Goal: Transaction & Acquisition: Purchase product/service

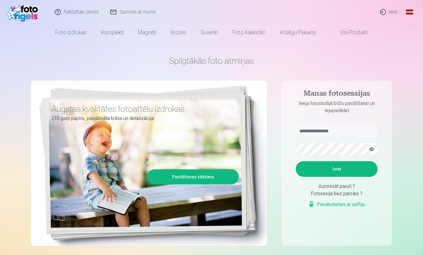
click at [393, 10] on link "Ieiet" at bounding box center [389, 12] width 29 height 24
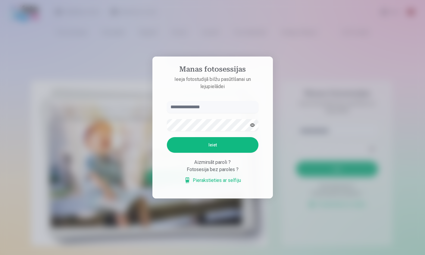
click at [174, 111] on input "text" at bounding box center [213, 107] width 92 height 12
type input "**********"
click at [167, 137] on button "Ieiet" at bounding box center [213, 145] width 92 height 16
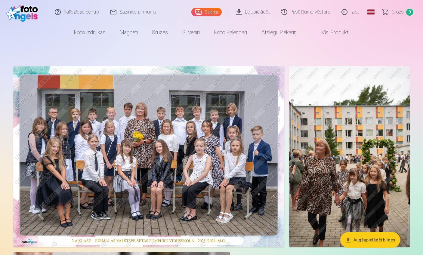
click at [216, 108] on img at bounding box center [148, 156] width 271 height 181
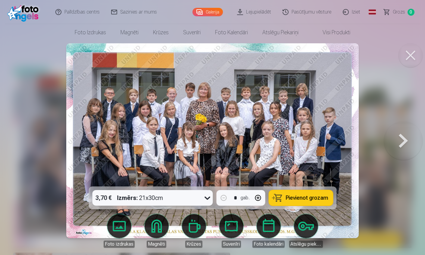
click at [207, 198] on icon at bounding box center [207, 198] width 10 height 10
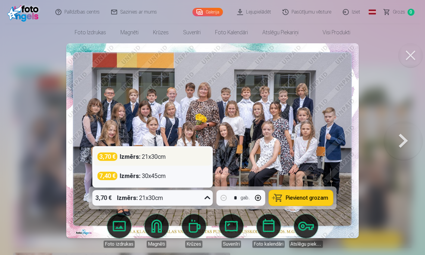
click at [168, 156] on div "3,70 € Izmērs : 21x30cm" at bounding box center [152, 157] width 110 height 8
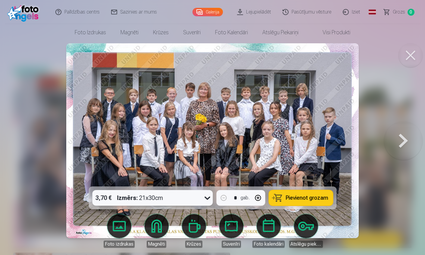
click at [307, 196] on span "Pievienot grozam" at bounding box center [307, 197] width 42 height 5
click at [401, 143] on button at bounding box center [403, 141] width 39 height 80
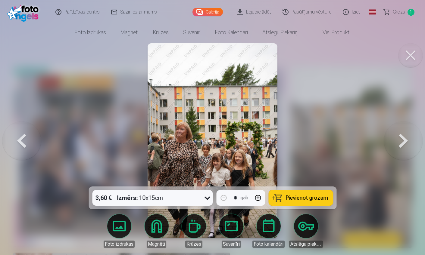
click at [404, 140] on button at bounding box center [403, 141] width 39 height 80
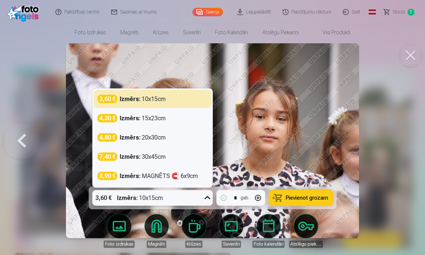
click at [207, 197] on icon at bounding box center [207, 198] width 10 height 10
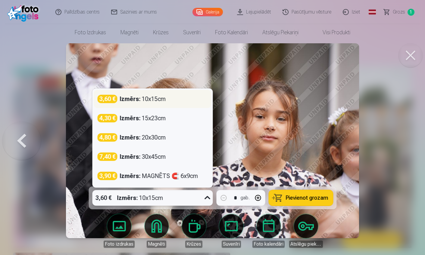
click at [152, 103] on div "3,60 € Izmērs : 10x15cm" at bounding box center [152, 99] width 117 height 18
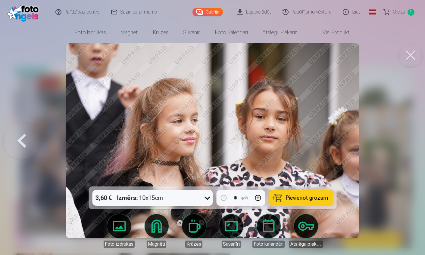
click at [311, 200] on span "Pievienot grozam" at bounding box center [307, 197] width 42 height 5
click at [399, 14] on span "Grozs" at bounding box center [399, 11] width 12 height 7
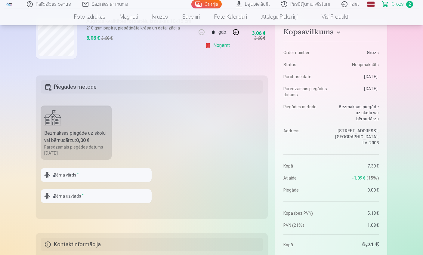
scroll to position [151, 0]
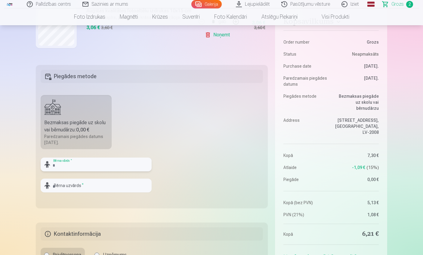
click at [90, 164] on input "text" at bounding box center [96, 165] width 111 height 14
type input "**********"
click at [95, 186] on input "text" at bounding box center [96, 186] width 111 height 14
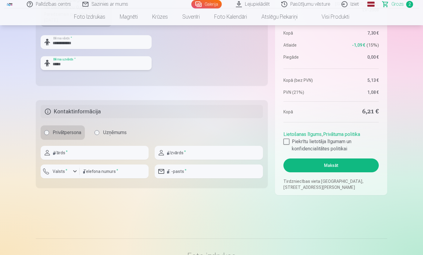
scroll to position [301, 0]
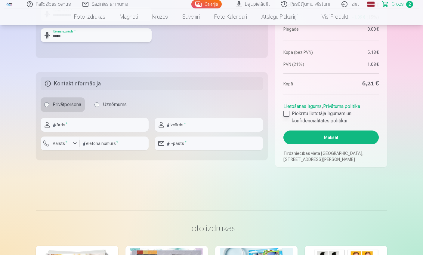
type input "*****"
click at [291, 114] on label "Piekrītu lietotāja līgumam un konfidencialitātes politikai" at bounding box center [331, 117] width 95 height 14
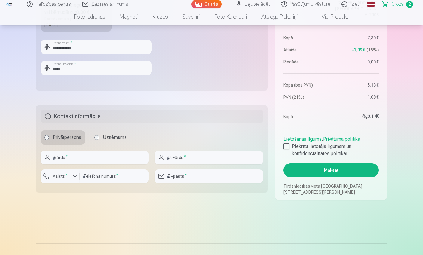
scroll to position [331, 0]
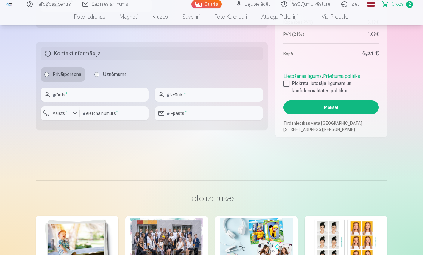
click at [327, 110] on button "Maksāt" at bounding box center [331, 108] width 95 height 14
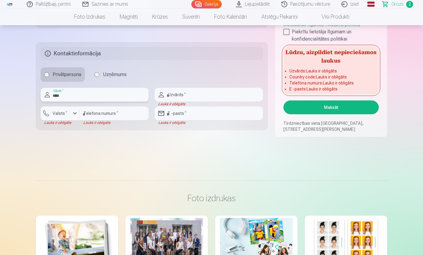
type input "****"
click at [192, 96] on input "text" at bounding box center [209, 95] width 108 height 14
type input "*****"
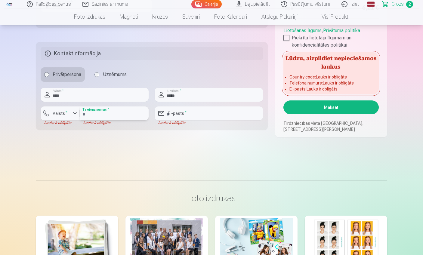
click at [112, 116] on input "number" at bounding box center [114, 114] width 69 height 14
click at [182, 115] on input "email" at bounding box center [209, 114] width 108 height 14
type input "**********"
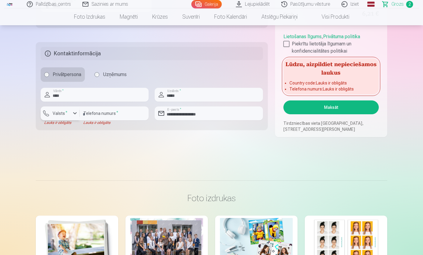
click at [72, 112] on div "button" at bounding box center [74, 113] width 7 height 7
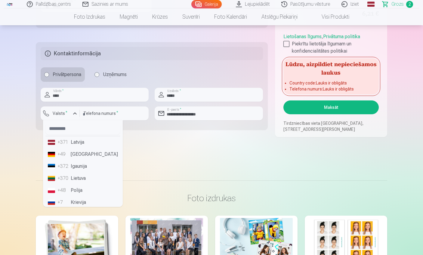
click at [77, 149] on li "+49 Germany" at bounding box center [82, 154] width 75 height 12
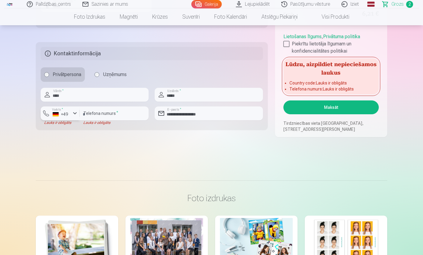
click at [71, 112] on div "button" at bounding box center [74, 113] width 7 height 7
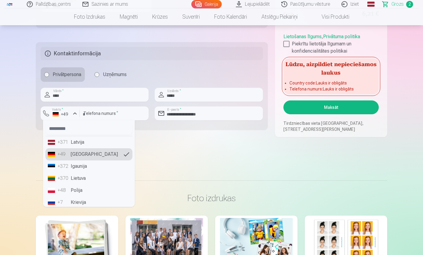
click at [77, 143] on li "+371 Latvija" at bounding box center [88, 142] width 87 height 12
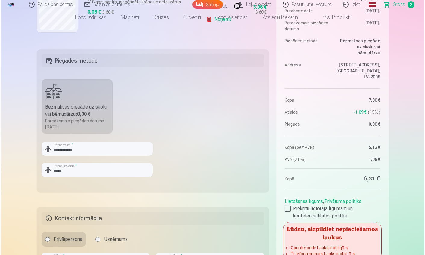
scroll to position [271, 0]
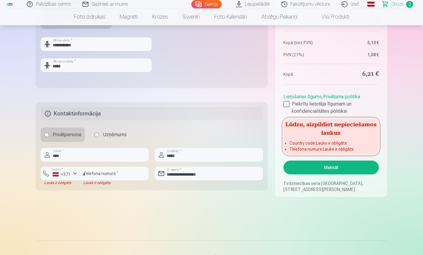
click at [325, 167] on button "Maksāt" at bounding box center [331, 168] width 95 height 14
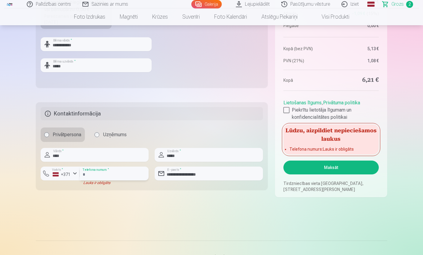
click at [104, 171] on input "number" at bounding box center [114, 174] width 69 height 14
click at [118, 177] on input "number" at bounding box center [114, 174] width 69 height 14
click at [111, 170] on input "number" at bounding box center [114, 174] width 69 height 14
click at [105, 175] on input "number" at bounding box center [114, 174] width 69 height 14
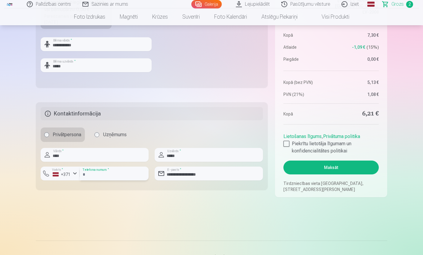
type input "********"
click at [321, 170] on button "Maksāt" at bounding box center [331, 168] width 95 height 14
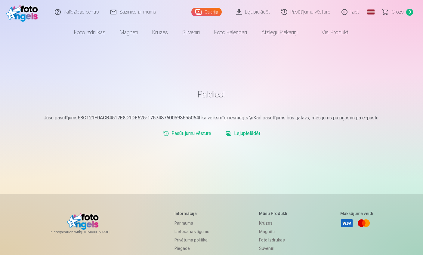
click at [357, 12] on link "Iziet" at bounding box center [350, 12] width 29 height 24
